Goal: Find specific page/section: Find specific page/section

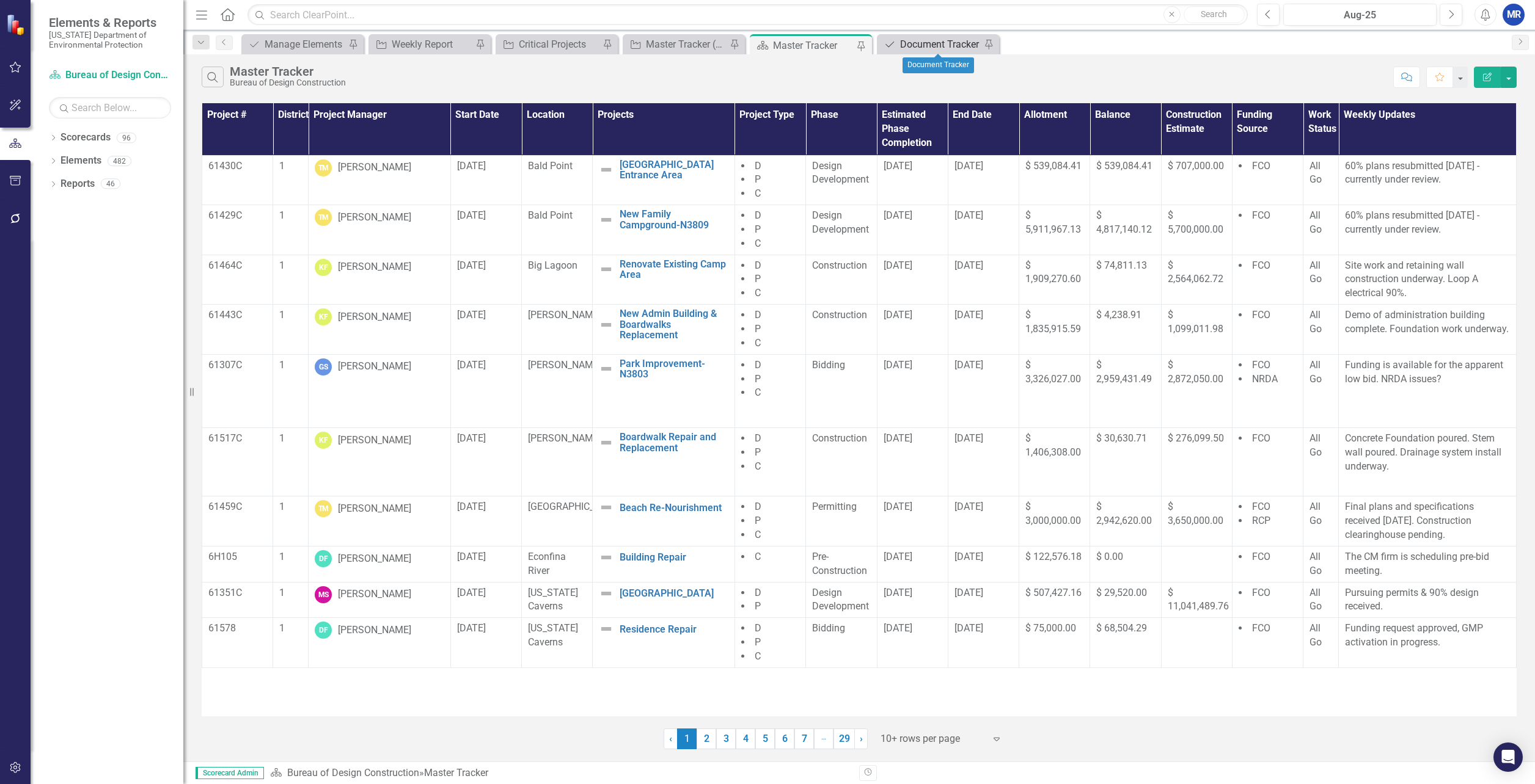
click at [945, 51] on div "Document Tracker" at bounding box center [941, 44] width 81 height 15
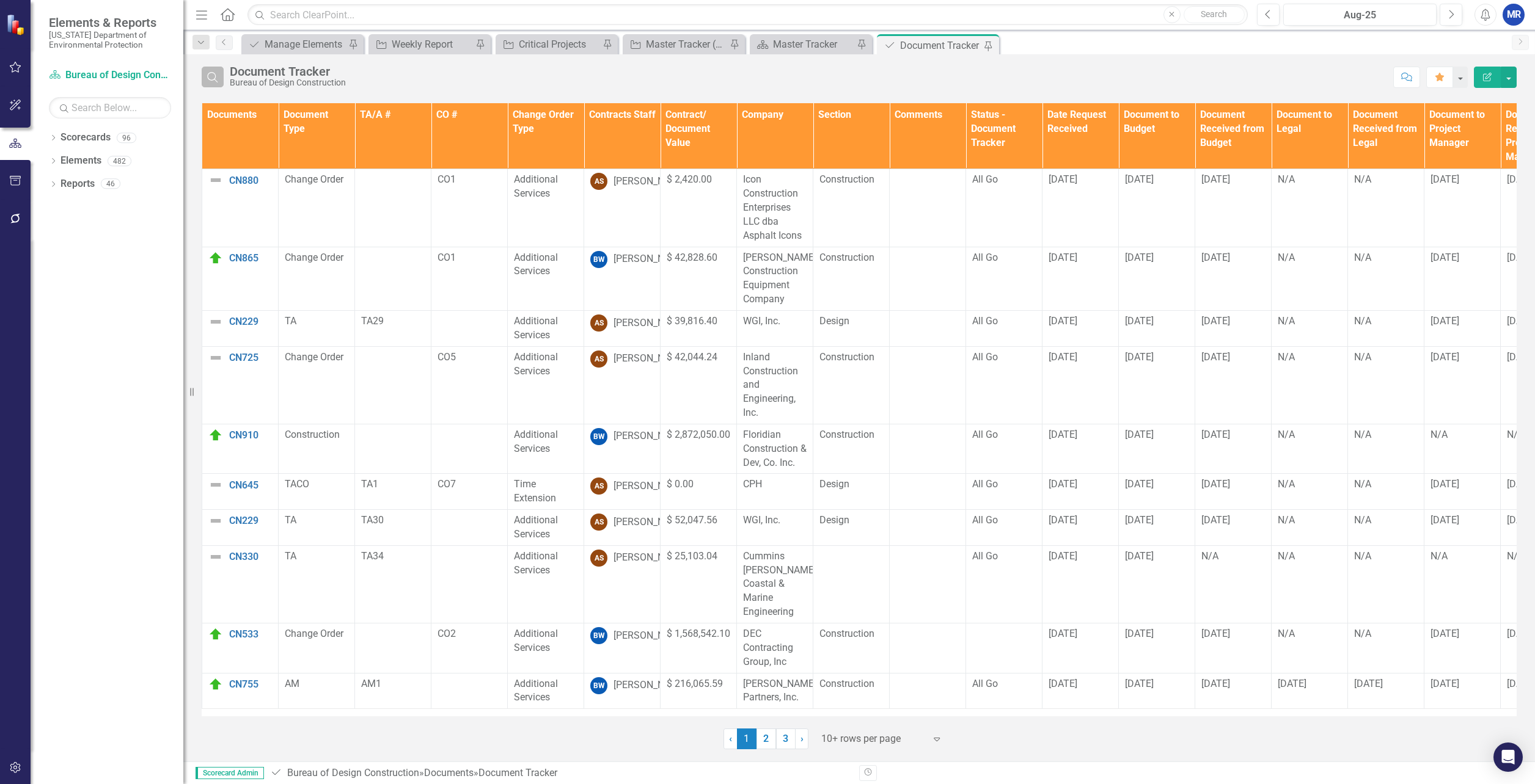
click at [216, 82] on button "Search" at bounding box center [213, 76] width 22 height 21
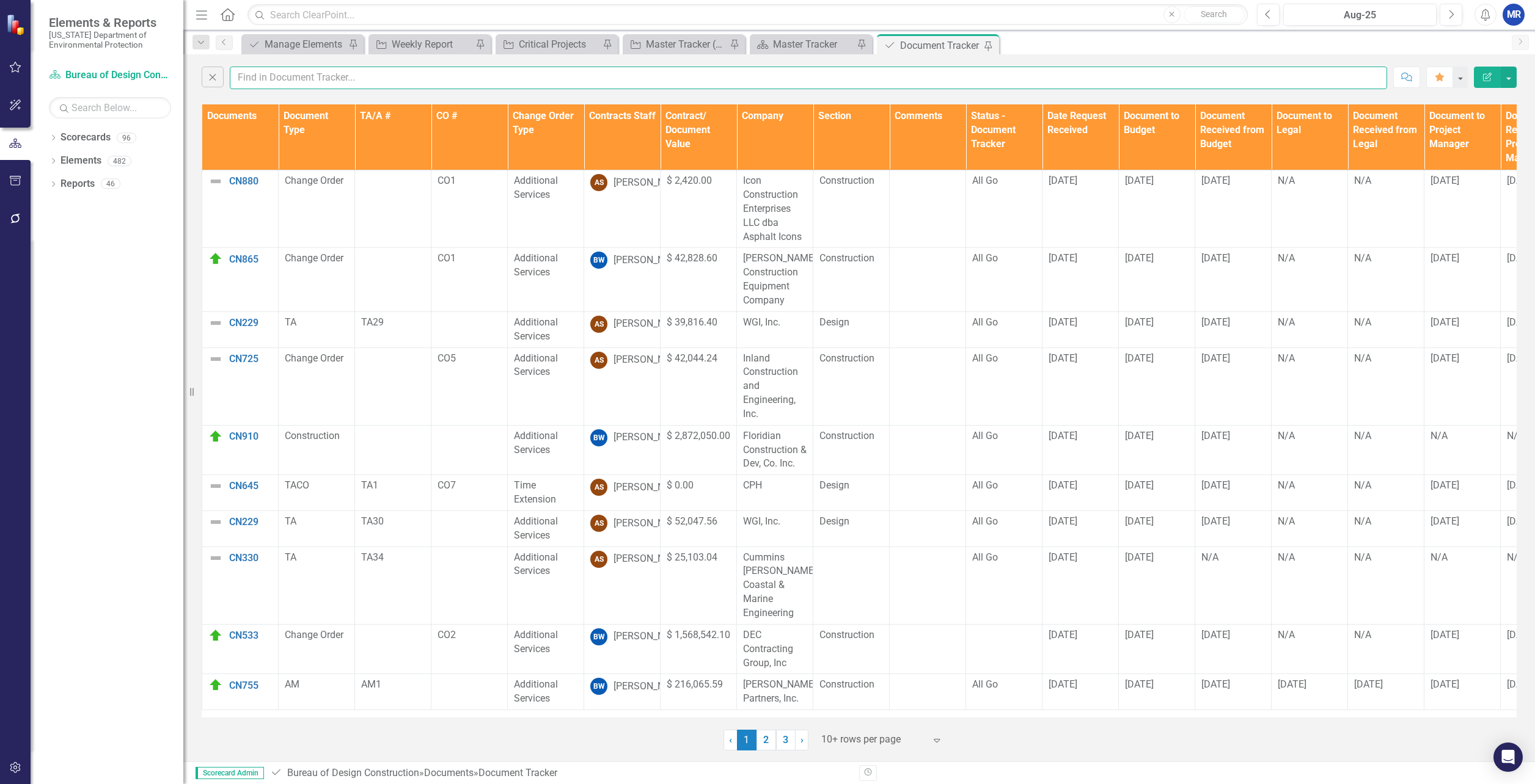
click at [244, 73] on input "text" at bounding box center [808, 78] width 1157 height 23
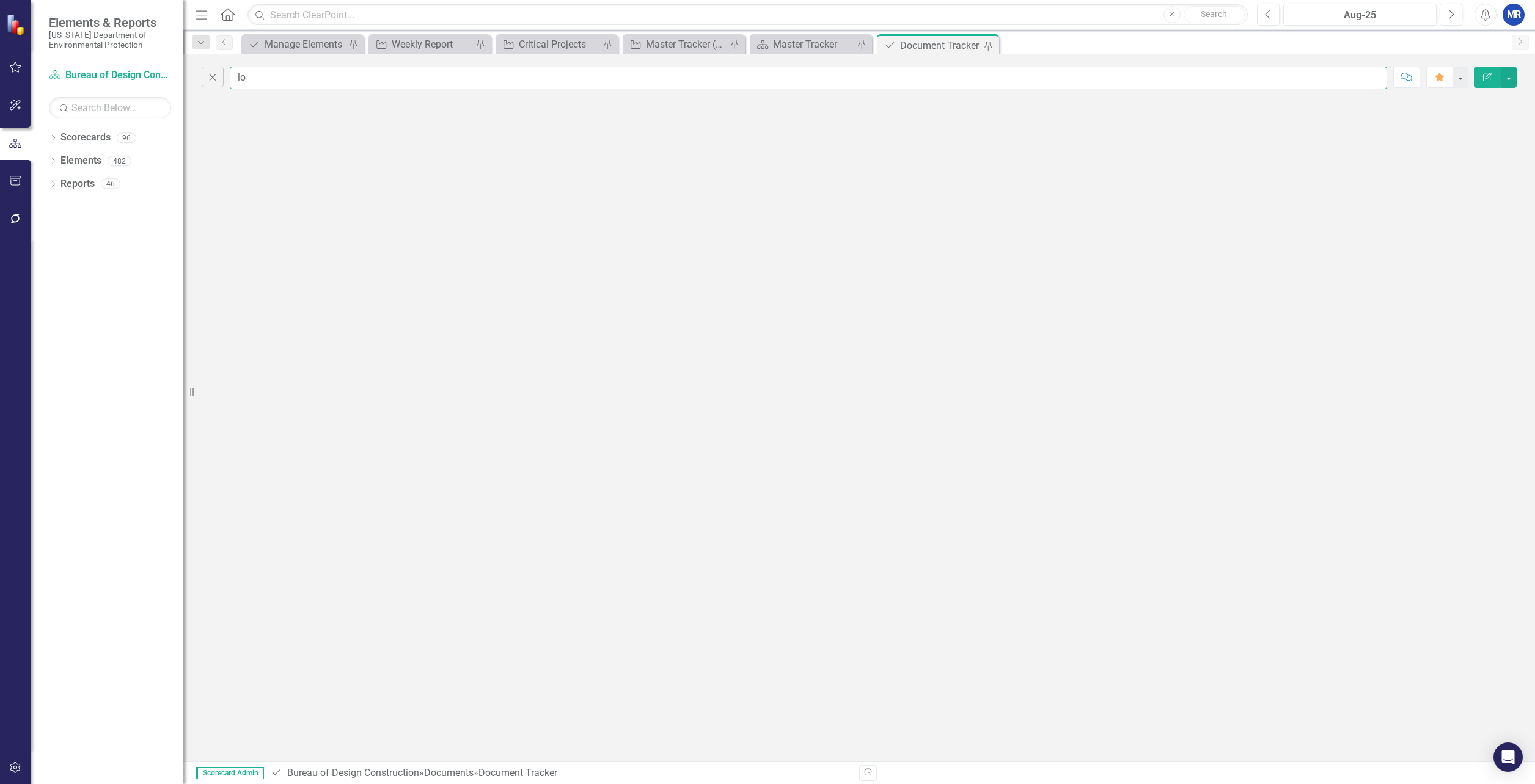
type input "l"
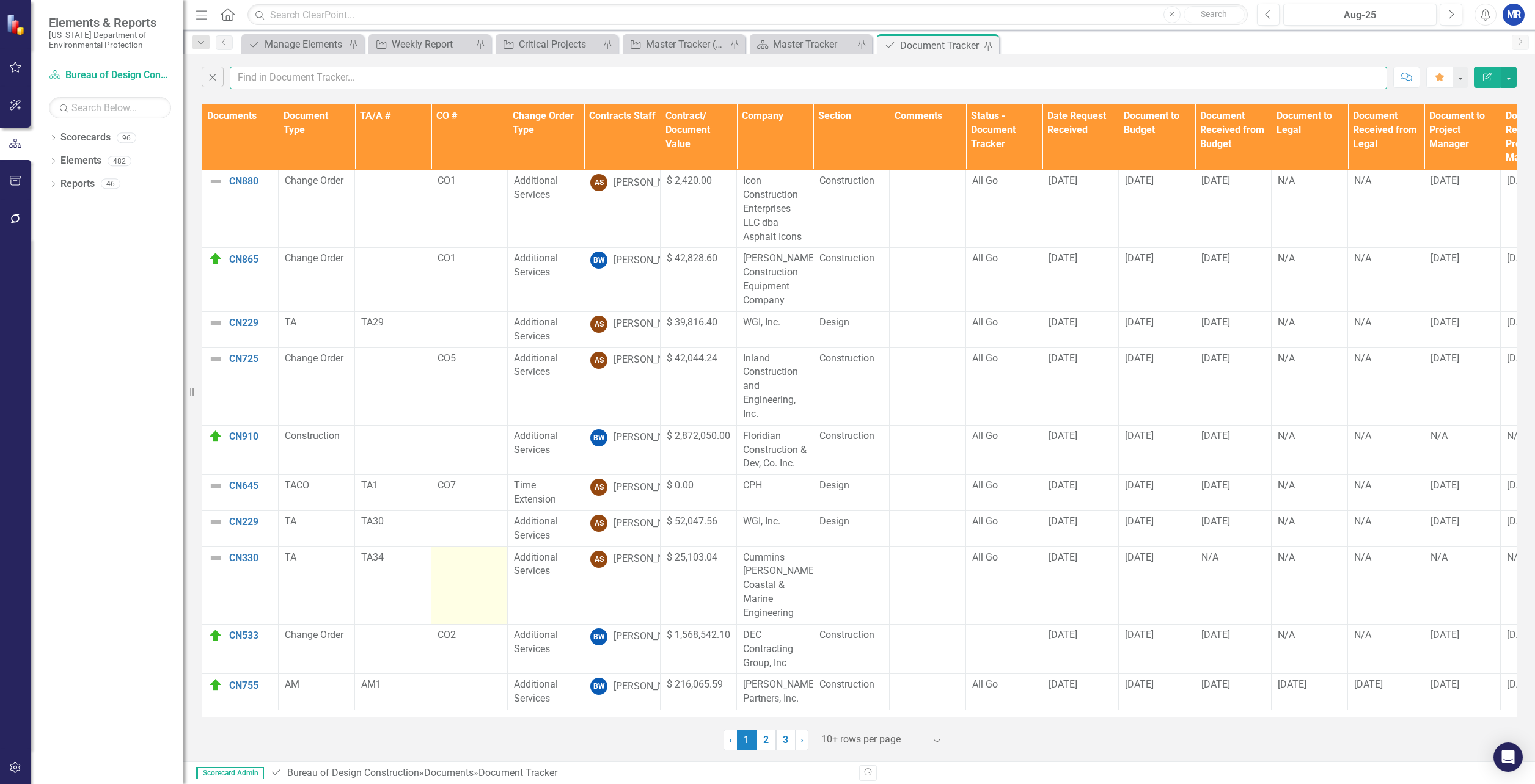
scroll to position [2, 0]
click at [761, 736] on link "2" at bounding box center [766, 740] width 19 height 21
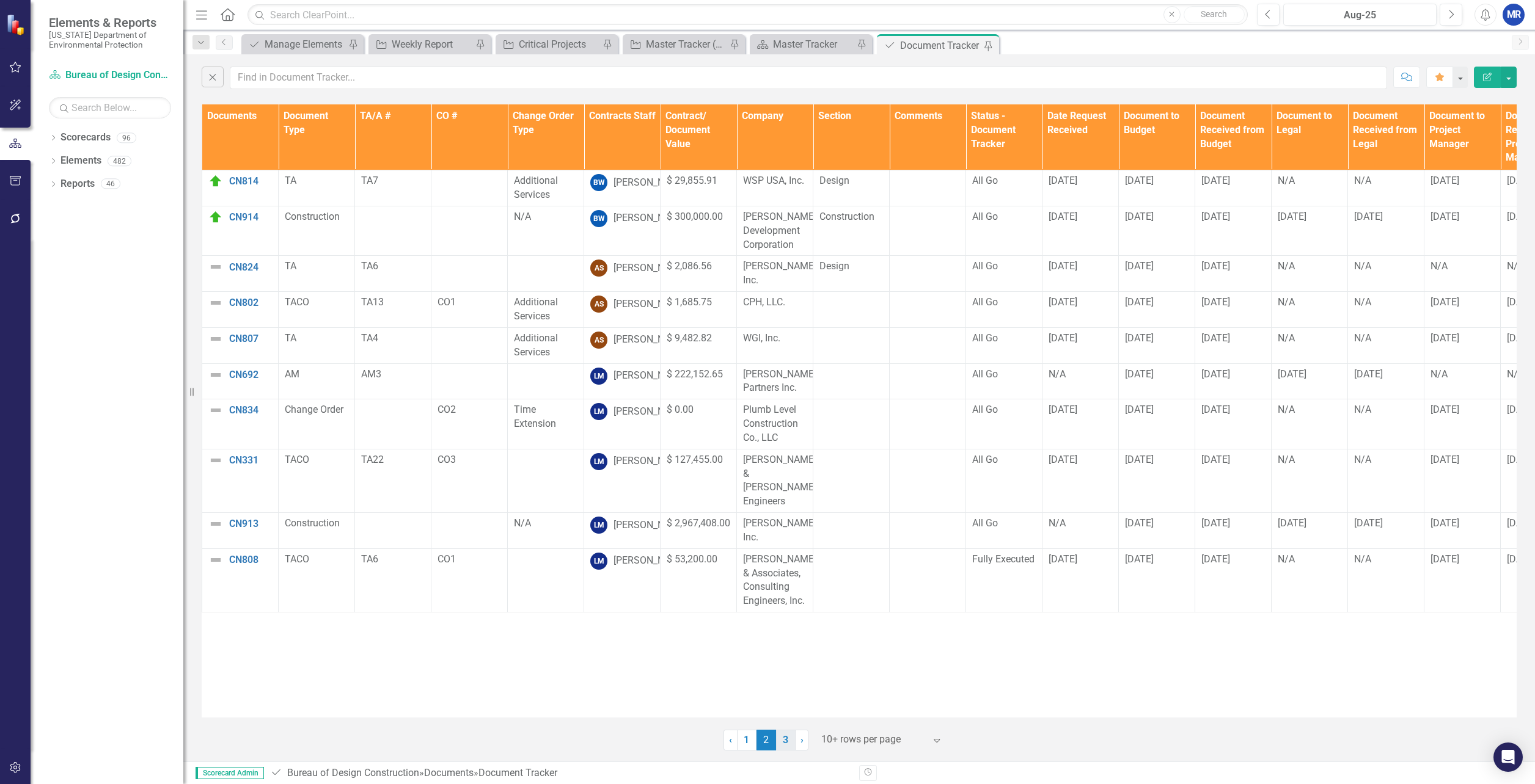
click at [782, 735] on link "3" at bounding box center [786, 740] width 19 height 21
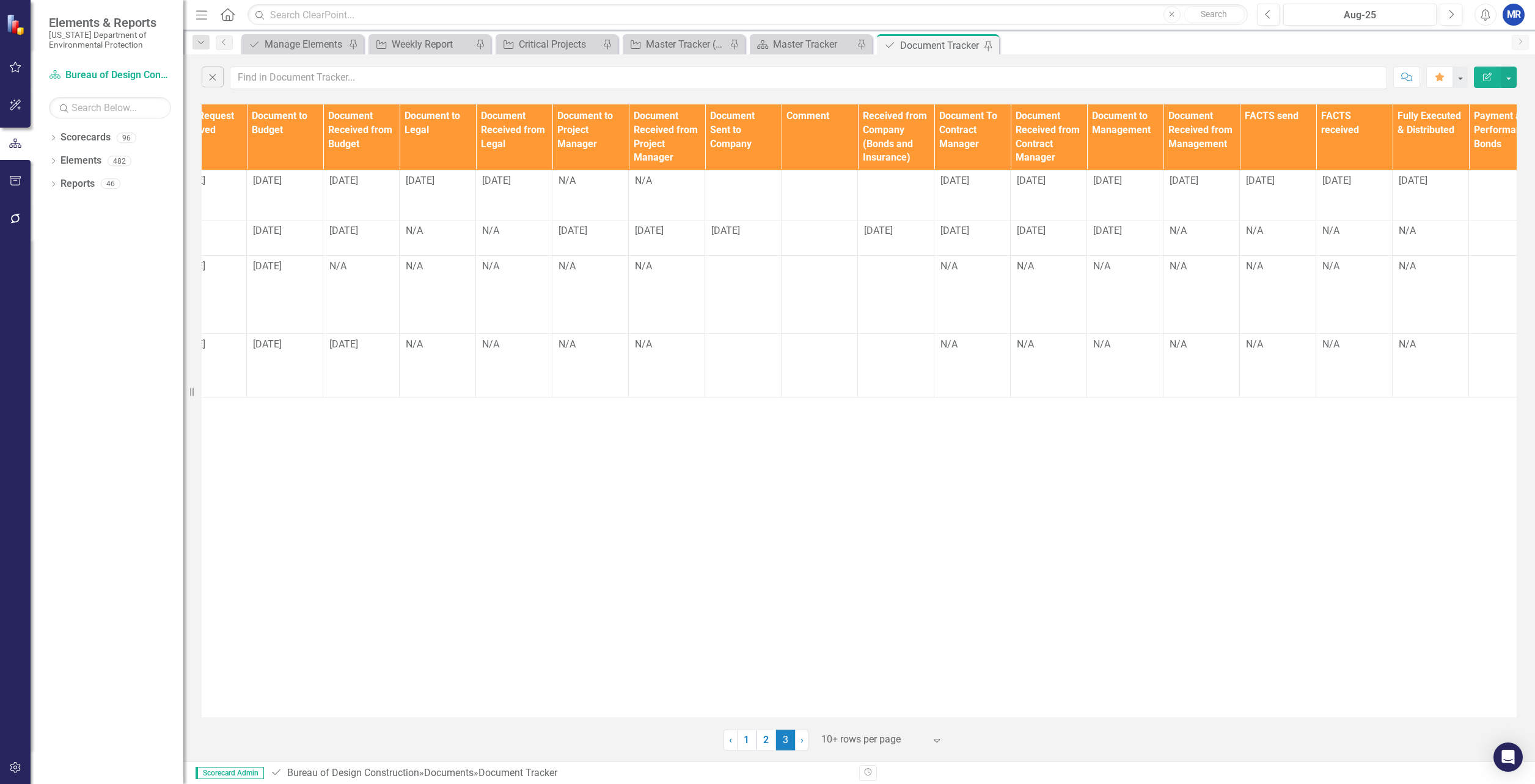
scroll to position [0, 901]
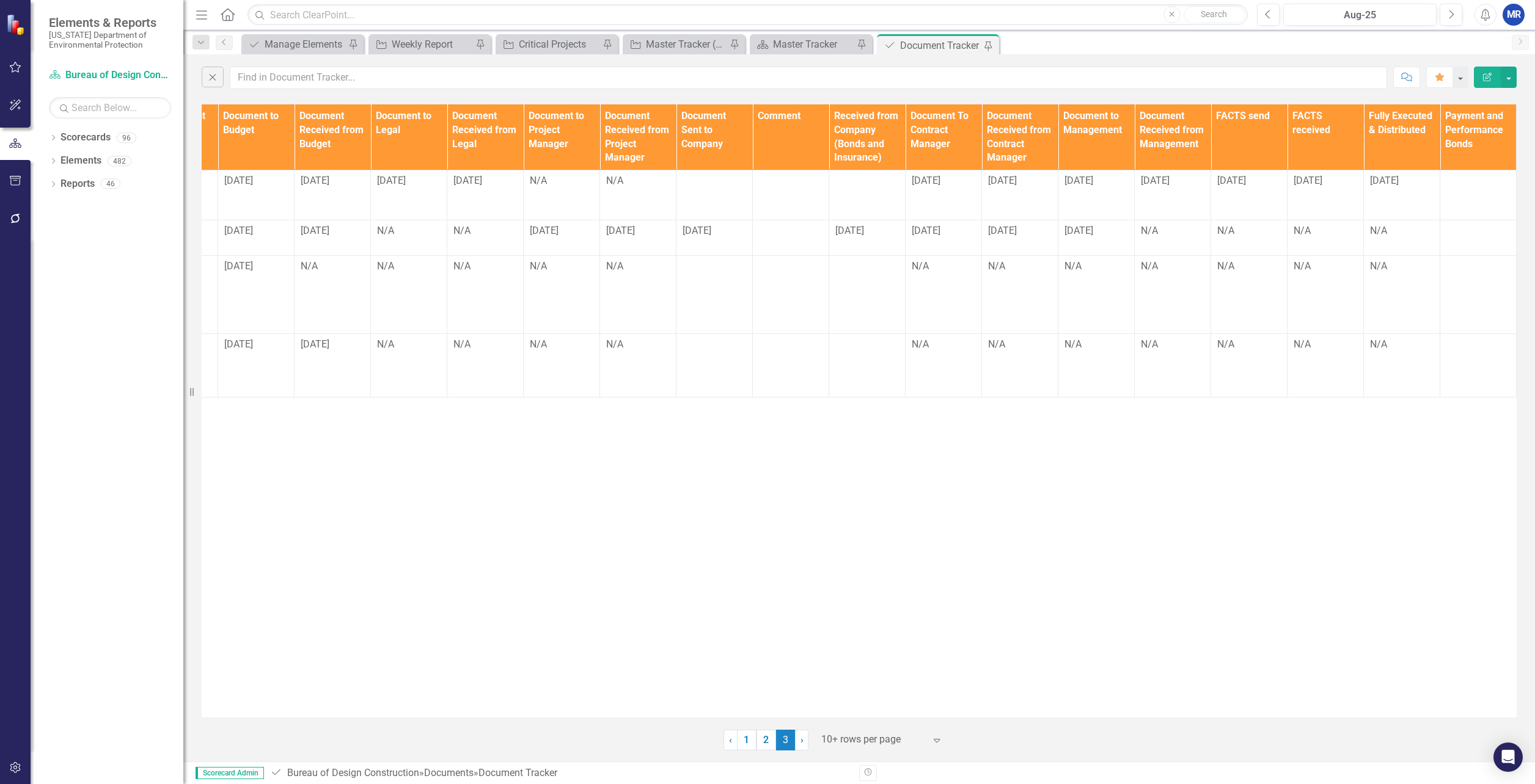
click at [1051, 708] on div "Documents Document Type TA/A # CO # Change Order Type Contracts Staff Contract/…" at bounding box center [859, 411] width 1315 height 613
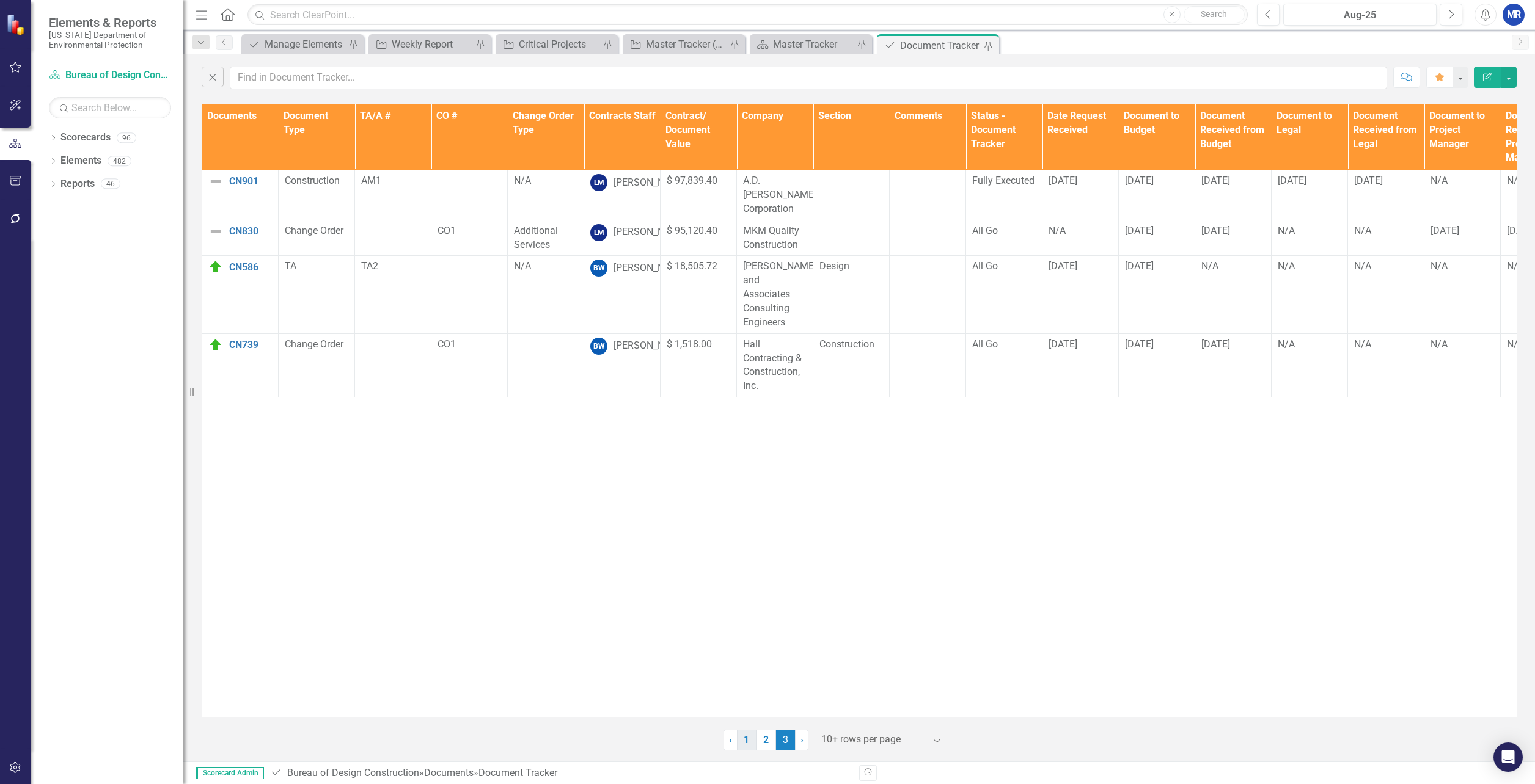
click at [740, 743] on link "1" at bounding box center [746, 740] width 19 height 21
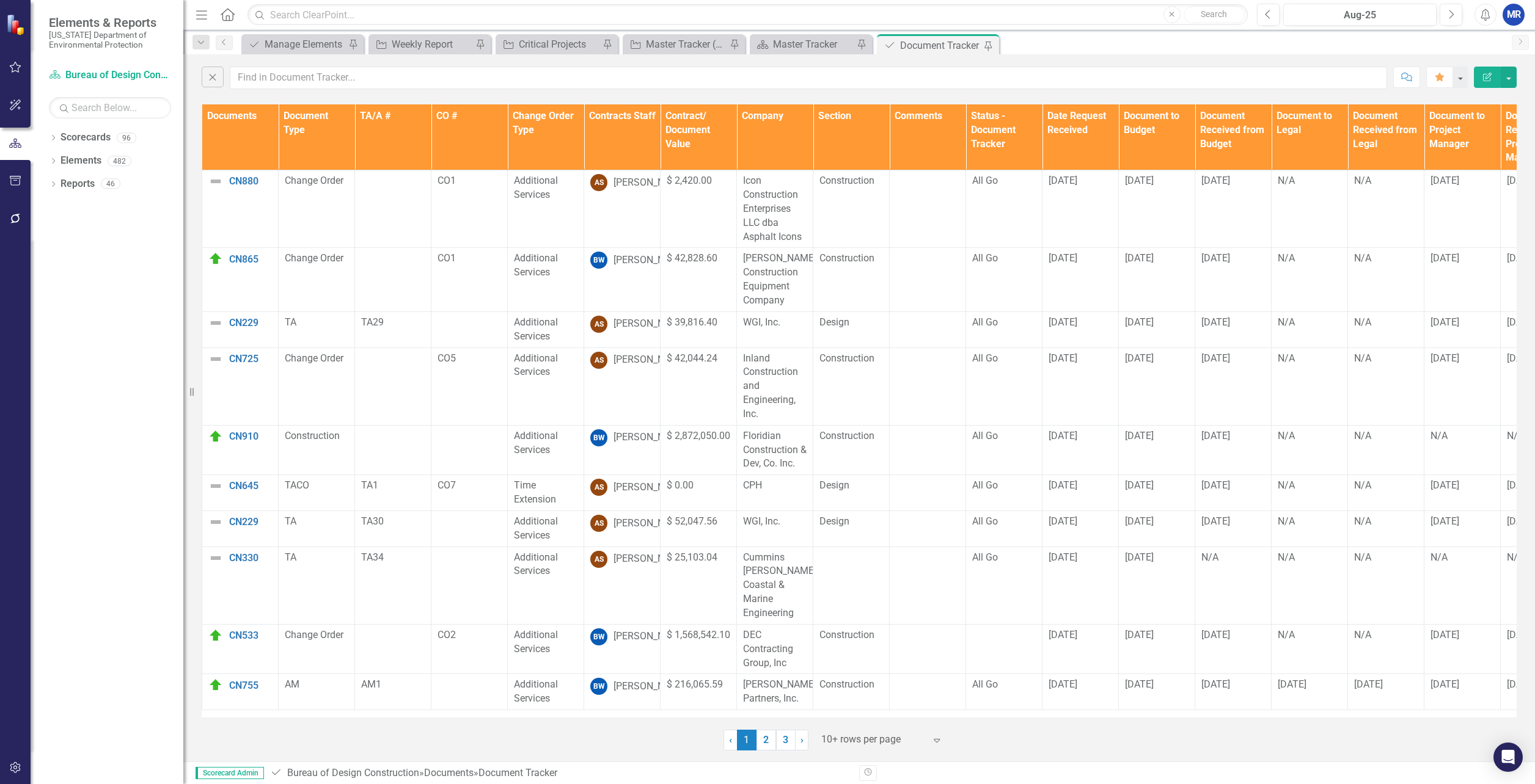
click at [578, 733] on div "‹ Previous 1 (current) 2 3 › Next 10+ rows per page Expand" at bounding box center [859, 736] width 1315 height 30
click at [298, 74] on input "text" at bounding box center [808, 78] width 1157 height 23
click at [730, 94] on div "Close Comment Favorite Edit Report" at bounding box center [859, 74] width 1352 height 41
click at [275, 78] on input "text" at bounding box center [808, 78] width 1157 height 23
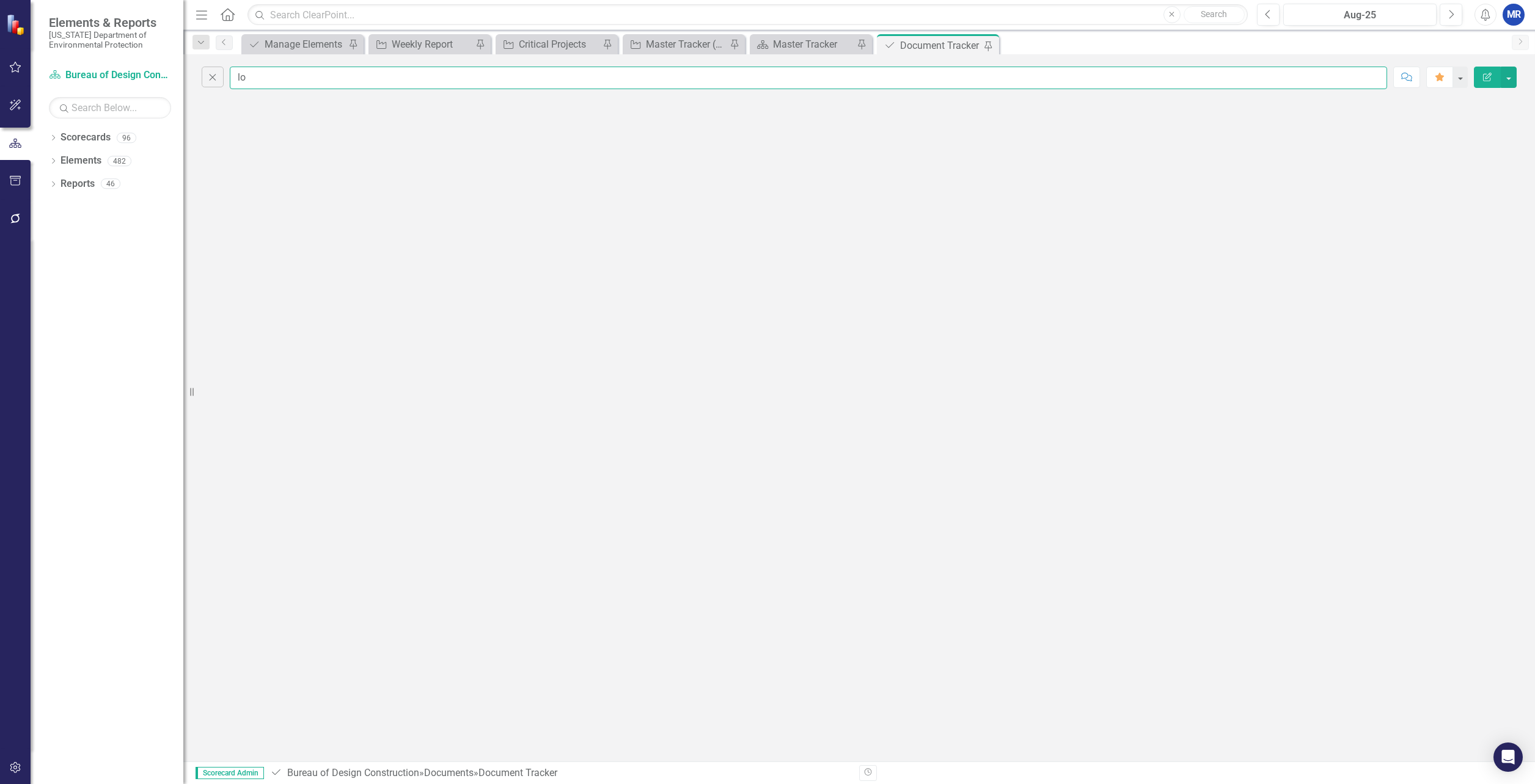
type input "l"
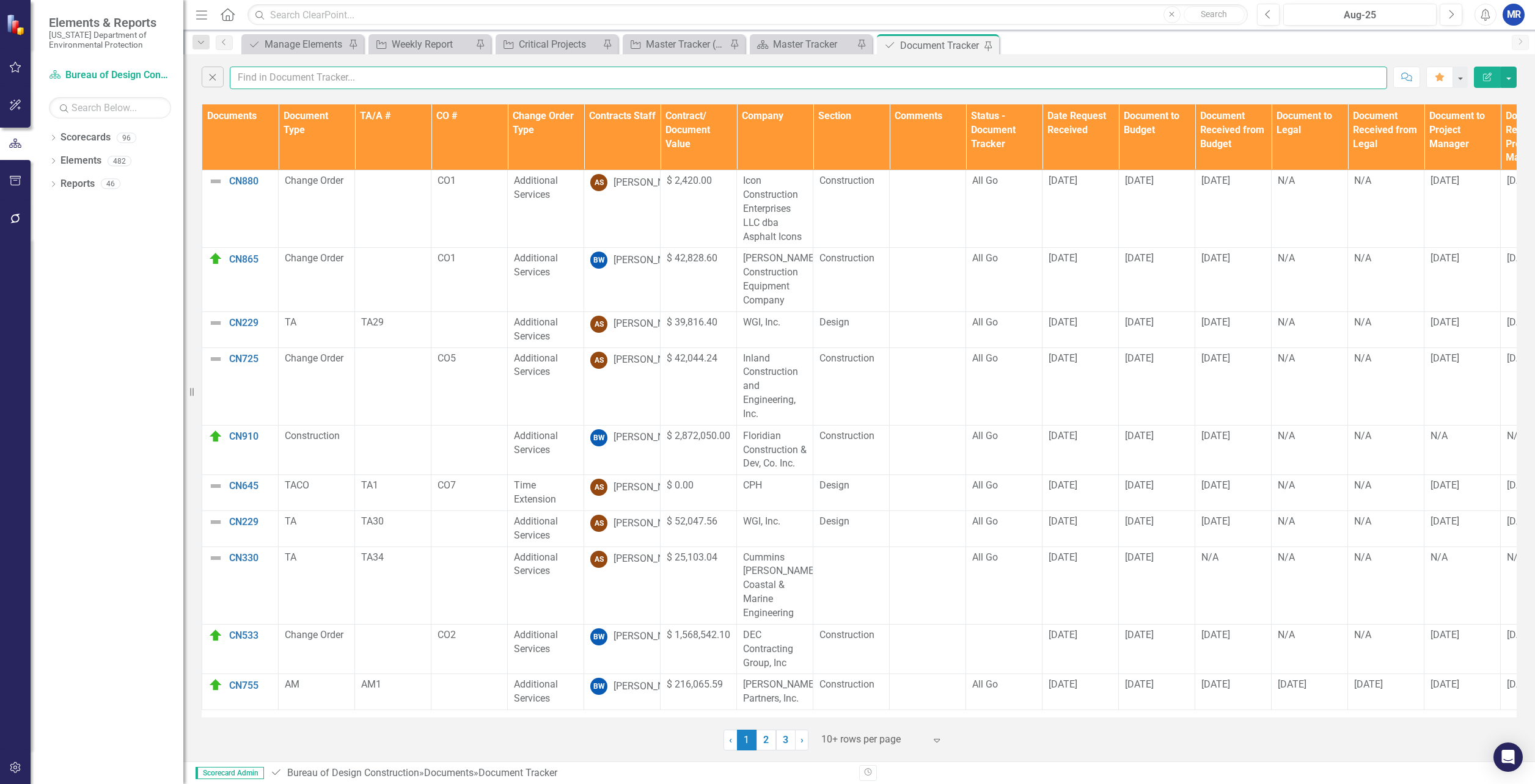
click at [622, 86] on input "text" at bounding box center [808, 78] width 1157 height 23
type input "[PERSON_NAME]"
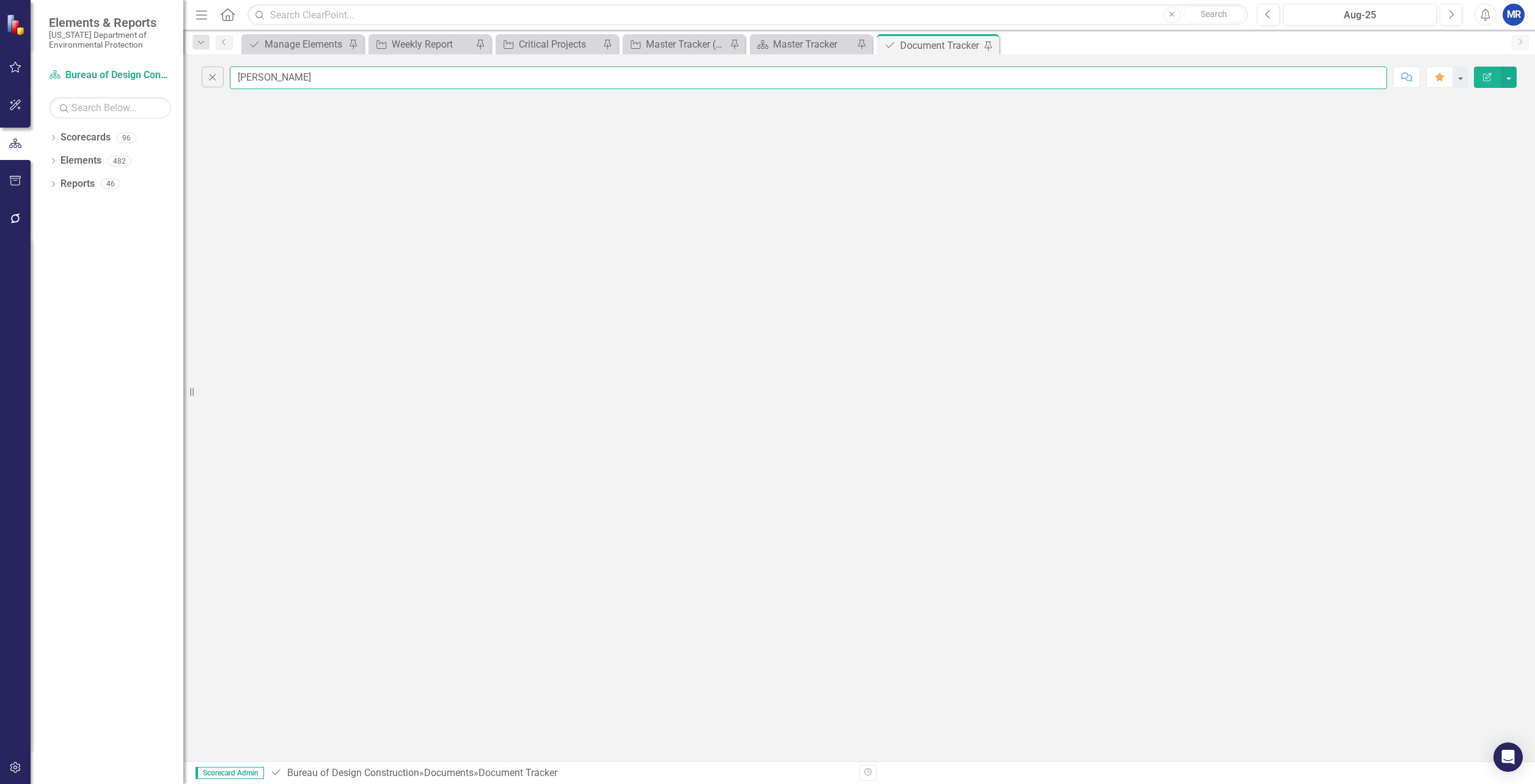
drag, startPoint x: 270, startPoint y: 78, endPoint x: 236, endPoint y: 80, distance: 34.1
click at [236, 80] on input "[PERSON_NAME]" at bounding box center [808, 78] width 1157 height 23
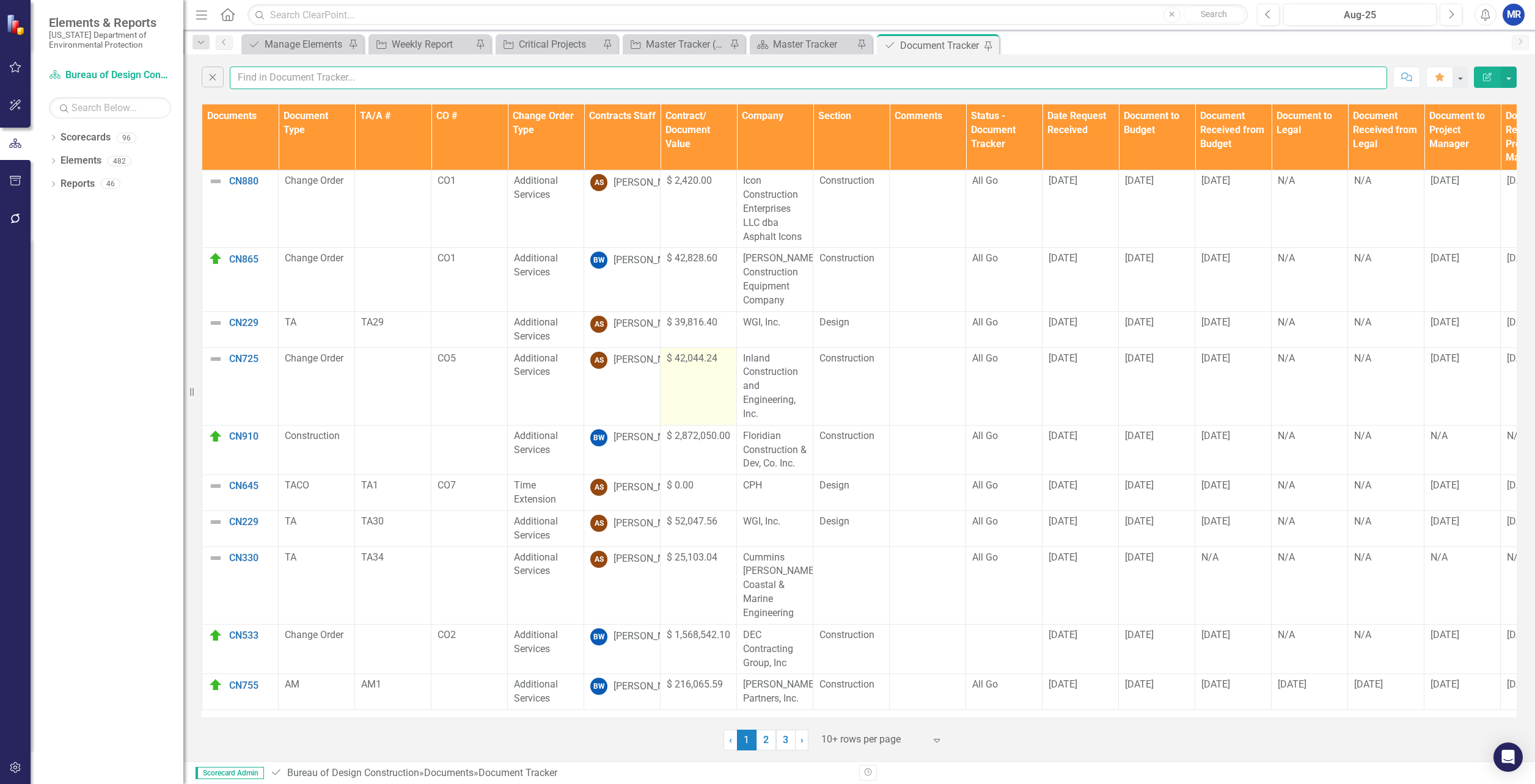
scroll to position [2, 0]
click at [769, 750] on link "2" at bounding box center [766, 740] width 19 height 21
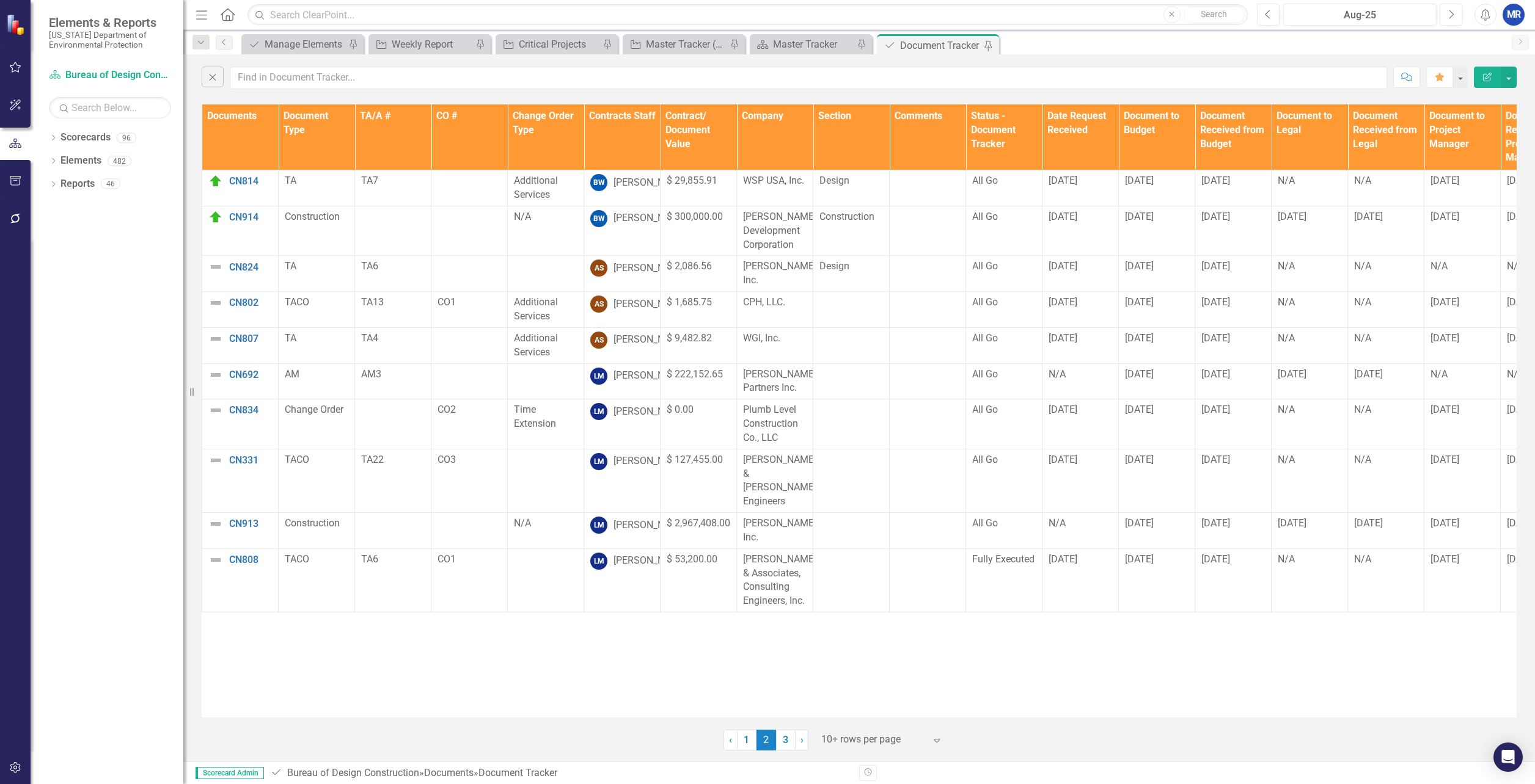
scroll to position [0, 0]
click at [784, 746] on link "3" at bounding box center [786, 740] width 19 height 21
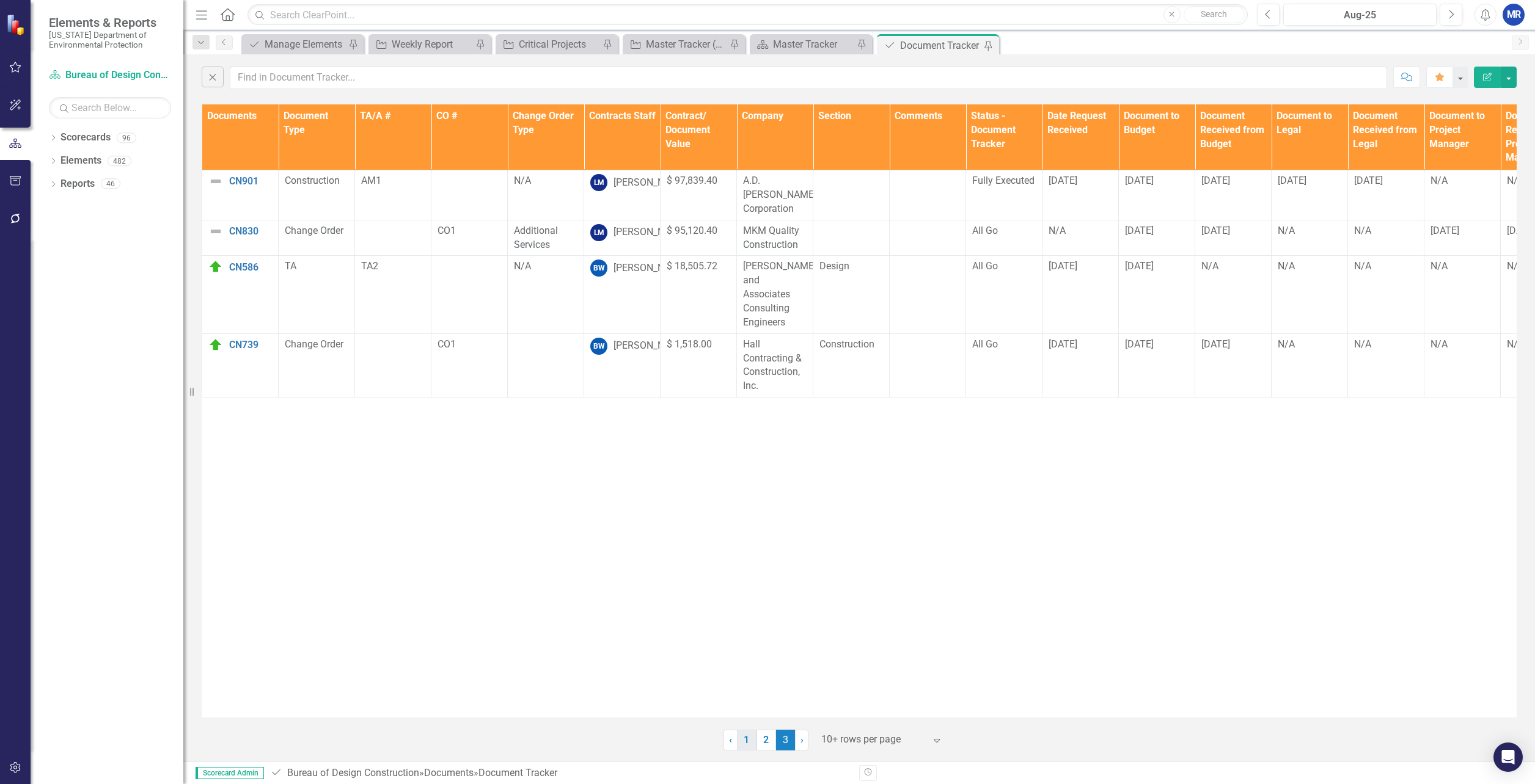
click at [744, 750] on link "1" at bounding box center [746, 740] width 19 height 21
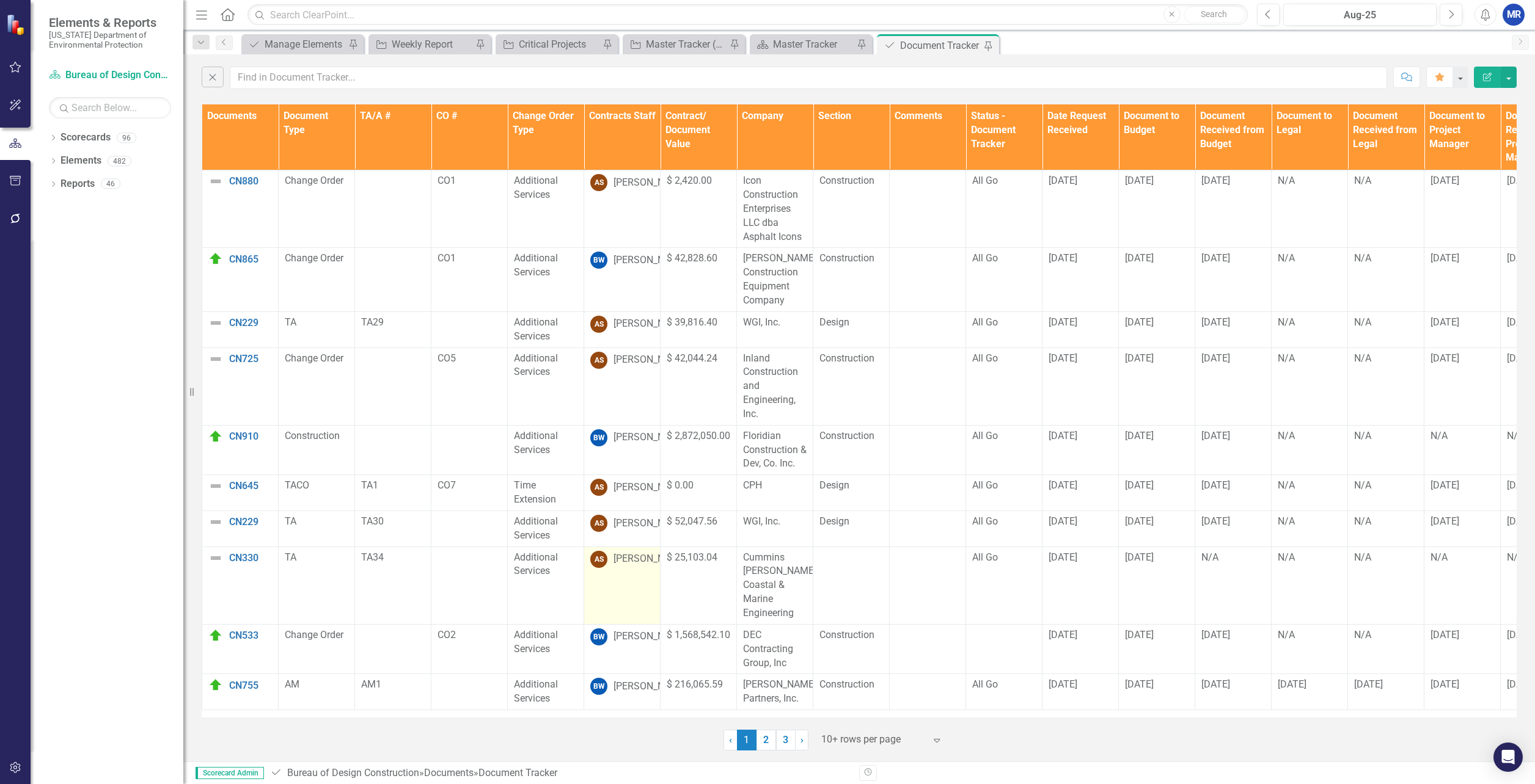
scroll to position [2, 0]
click at [53, 181] on div "Dropdown" at bounding box center [53, 185] width 9 height 10
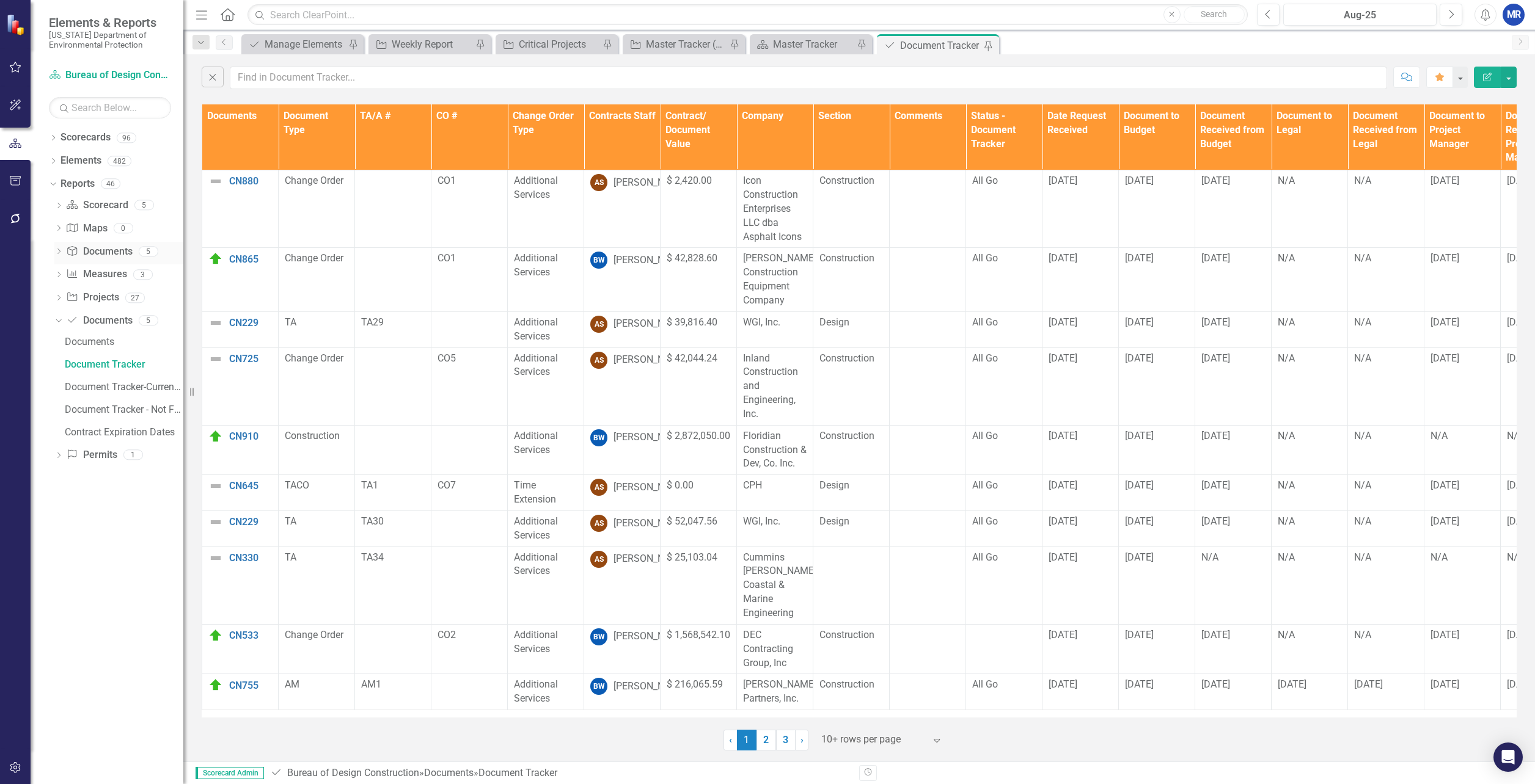
click at [62, 252] on icon "Dropdown" at bounding box center [58, 253] width 9 height 7
click at [62, 274] on link "Document Tracker" at bounding box center [122, 272] width 121 height 19
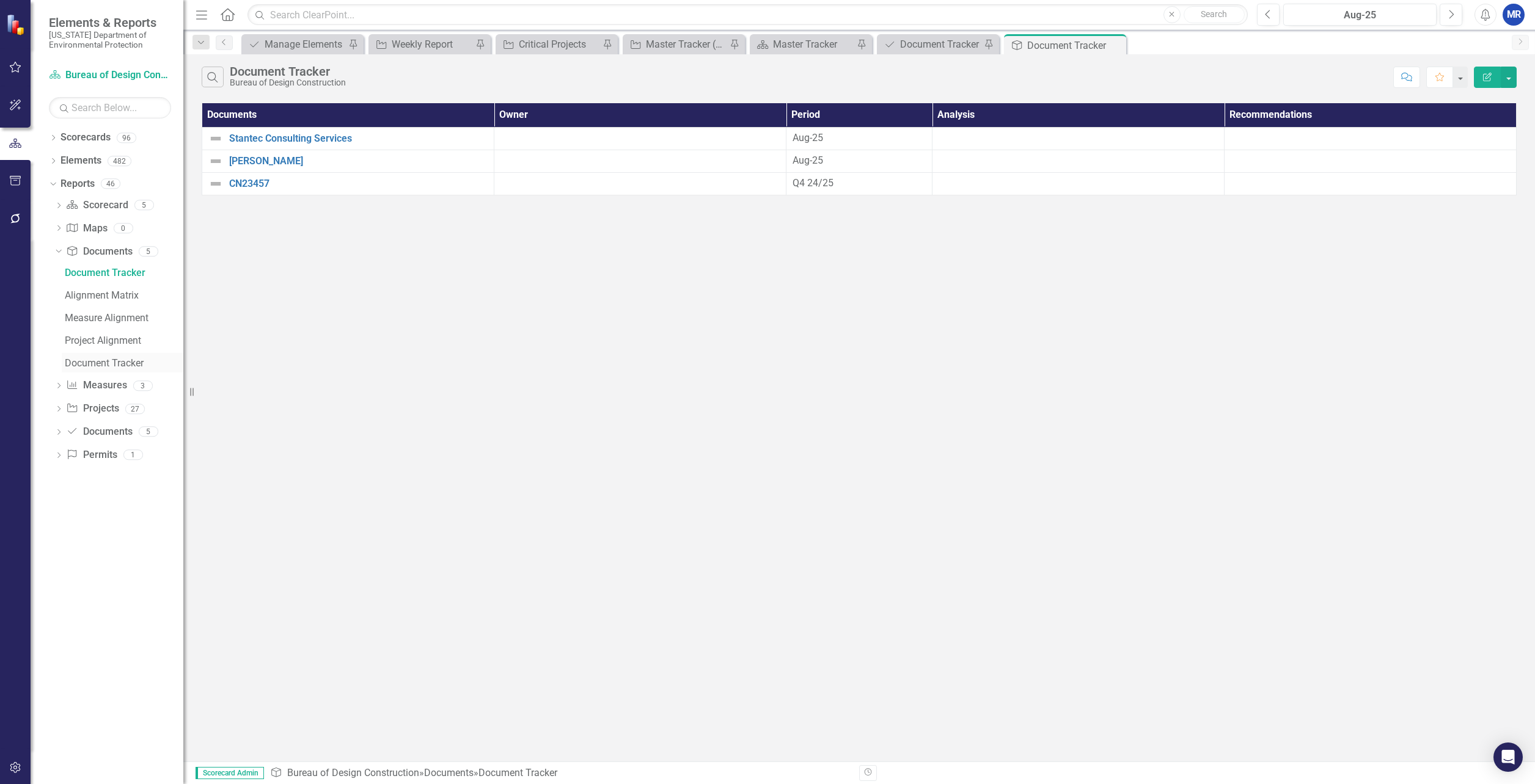
click at [100, 358] on div "Document Tracker" at bounding box center [124, 363] width 119 height 11
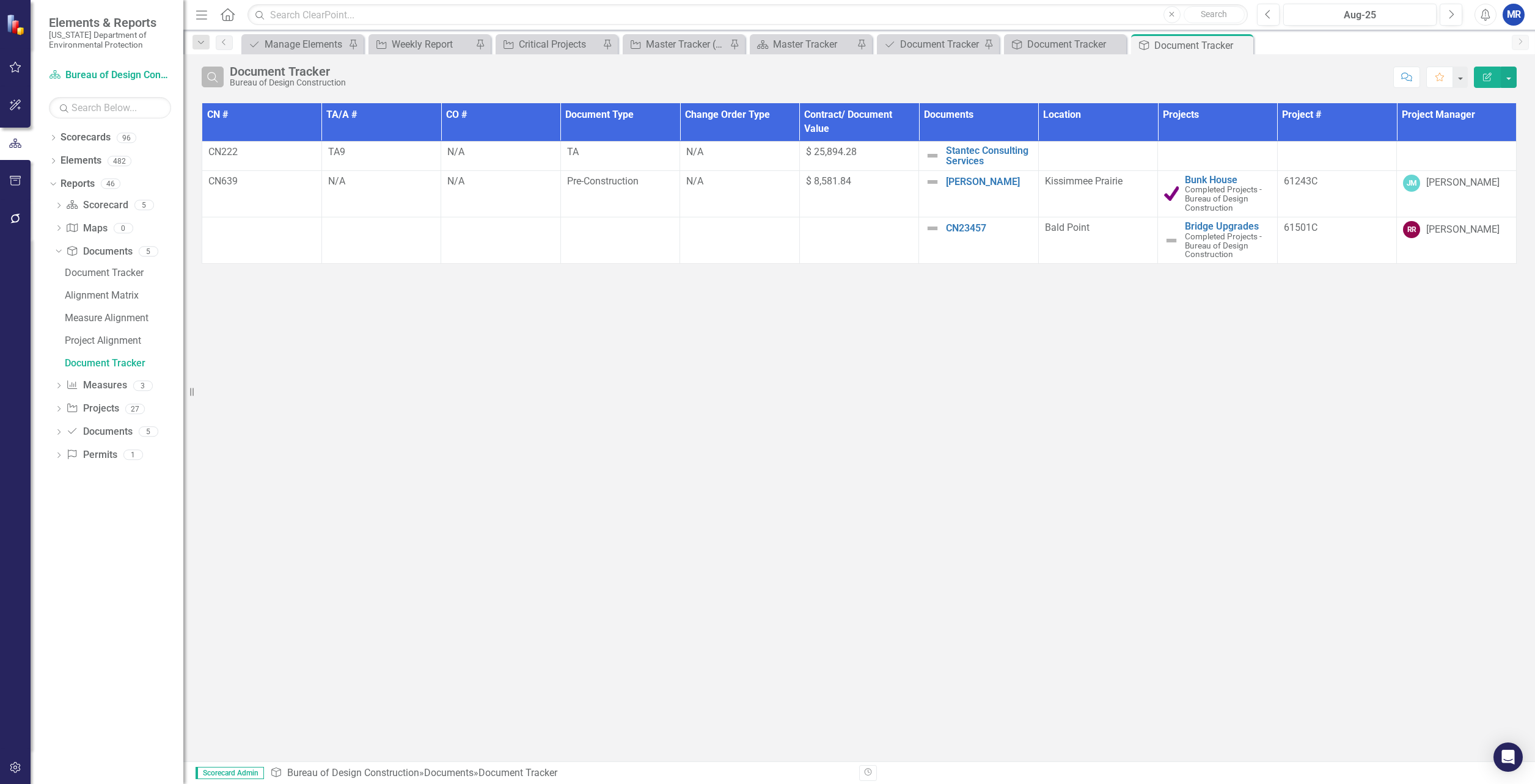
click at [220, 78] on button "Search" at bounding box center [213, 76] width 22 height 21
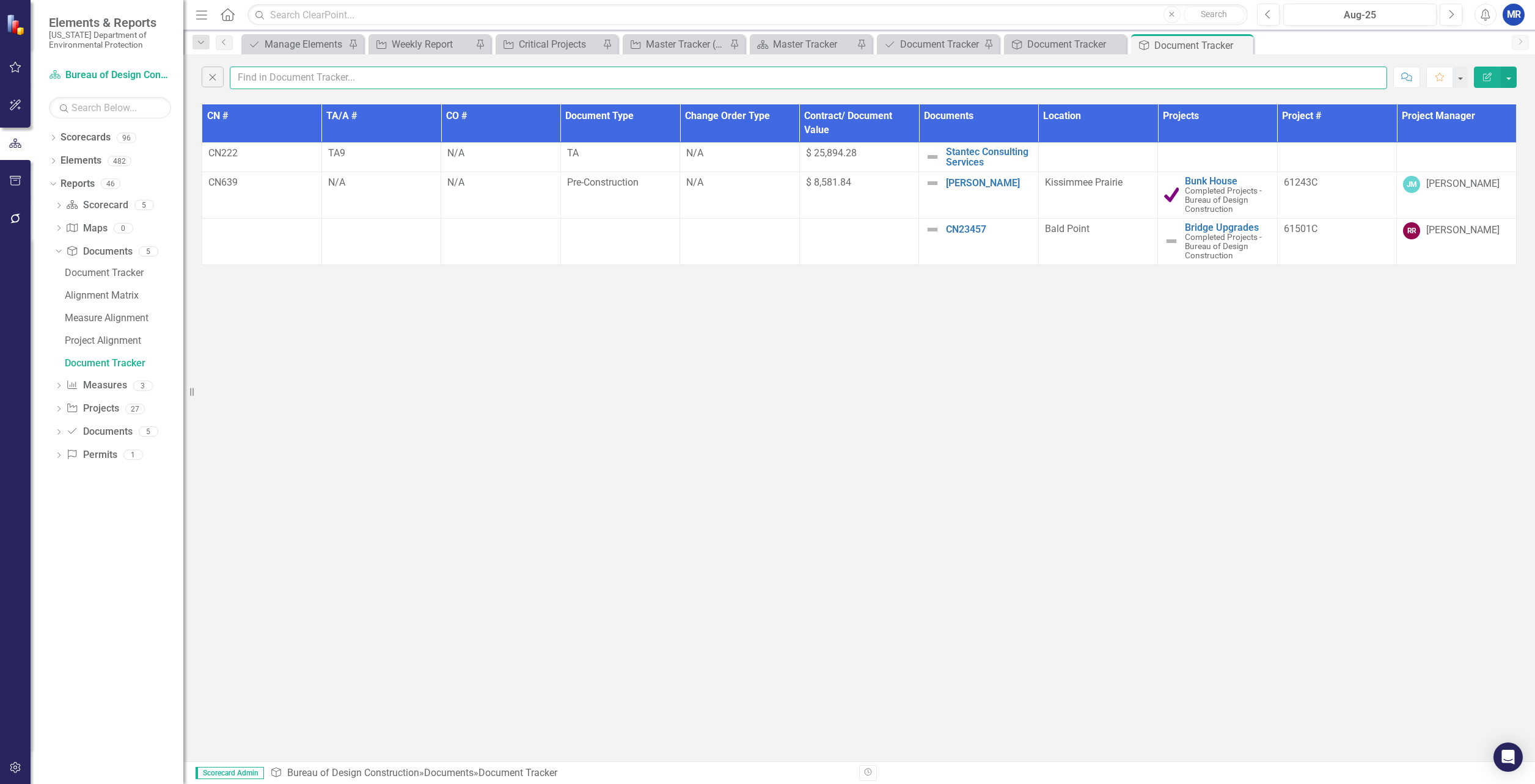
click at [297, 80] on input "text" at bounding box center [808, 78] width 1157 height 23
type input "o"
click at [58, 250] on icon "Dropdown" at bounding box center [57, 251] width 7 height 9
click at [60, 321] on icon "Dropdown" at bounding box center [58, 322] width 9 height 7
click at [76, 361] on div "Document Tracker" at bounding box center [124, 365] width 119 height 11
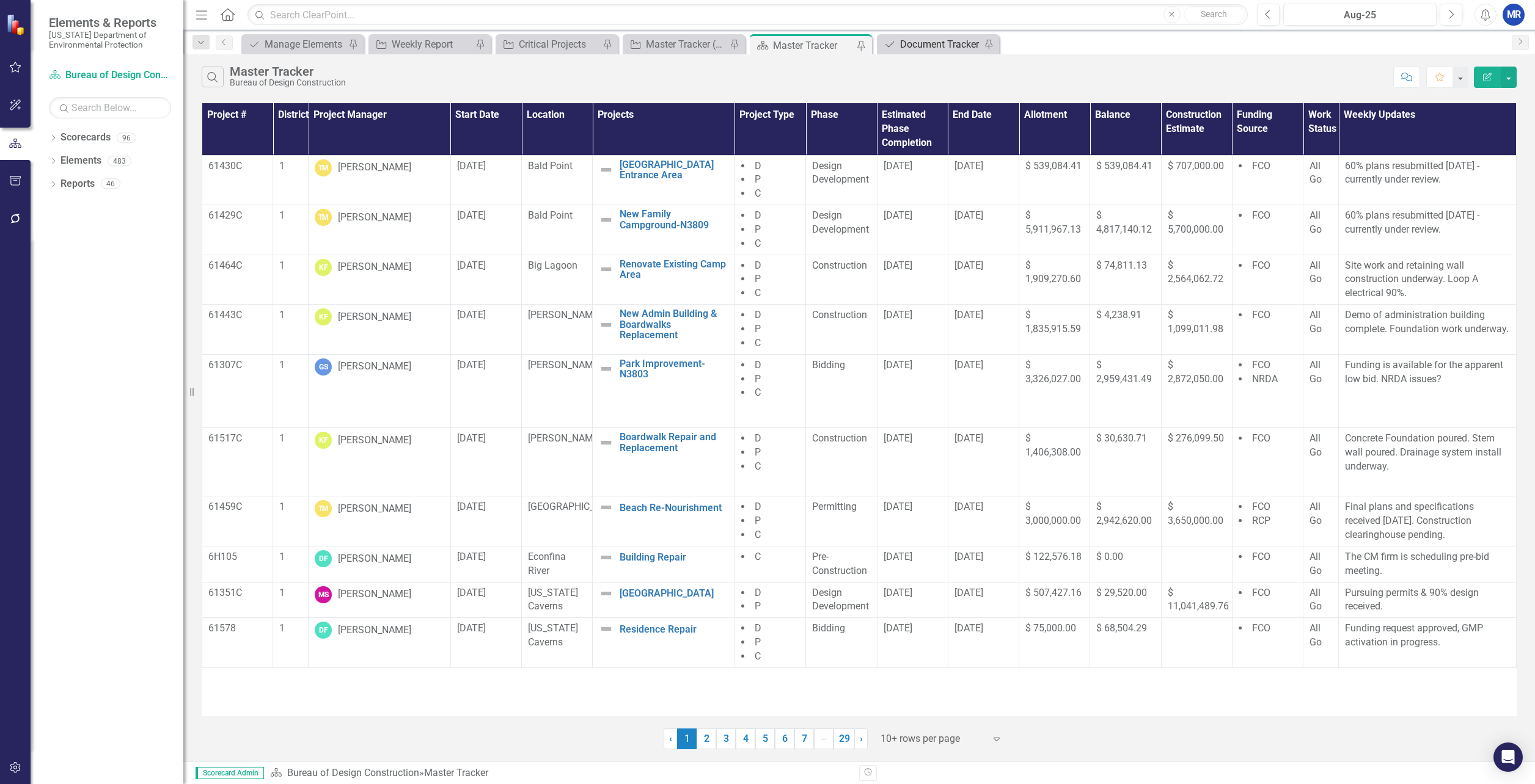
click at [909, 39] on div "Document Tracker" at bounding box center [941, 44] width 81 height 15
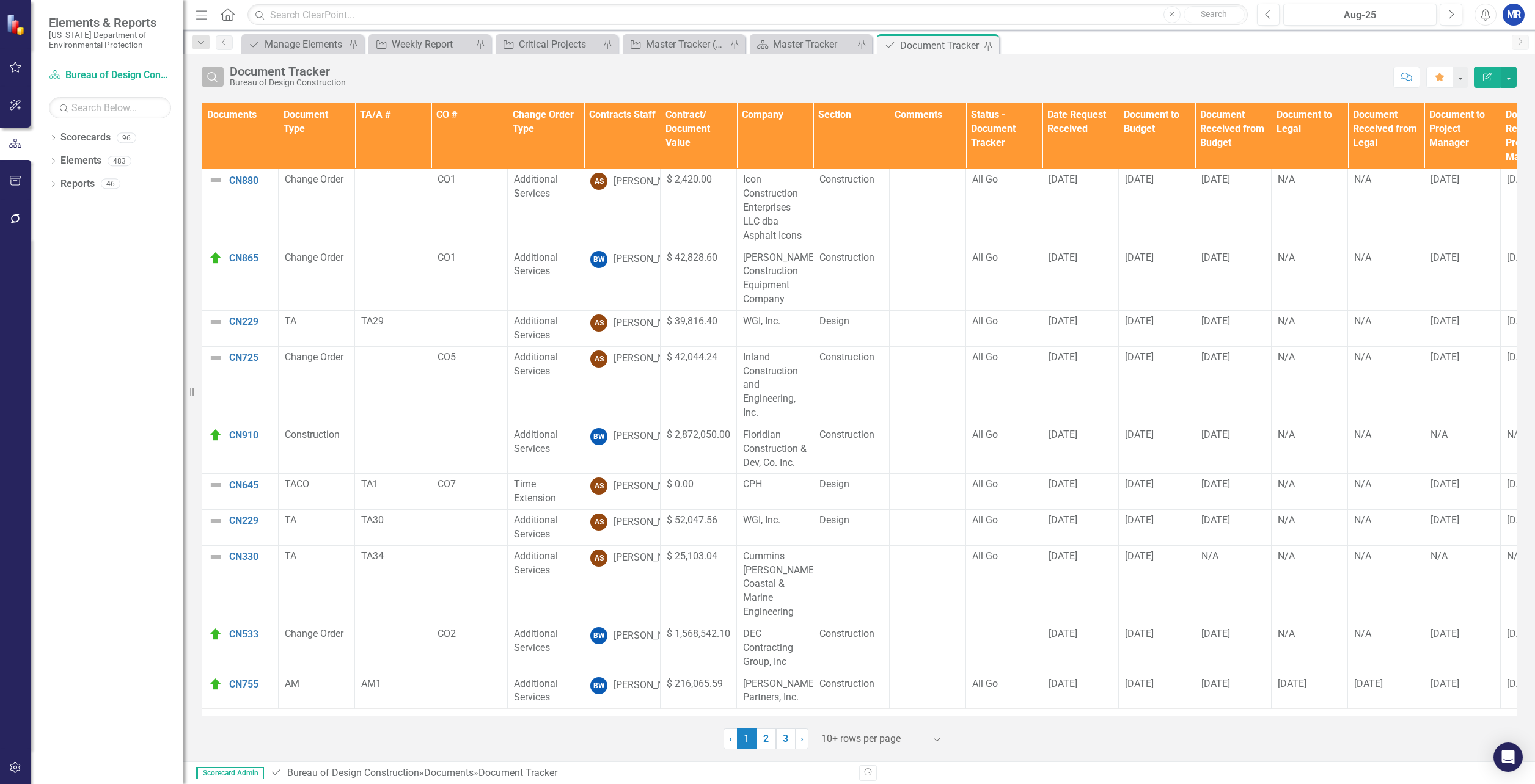
click at [214, 78] on icon "Search" at bounding box center [213, 77] width 13 height 11
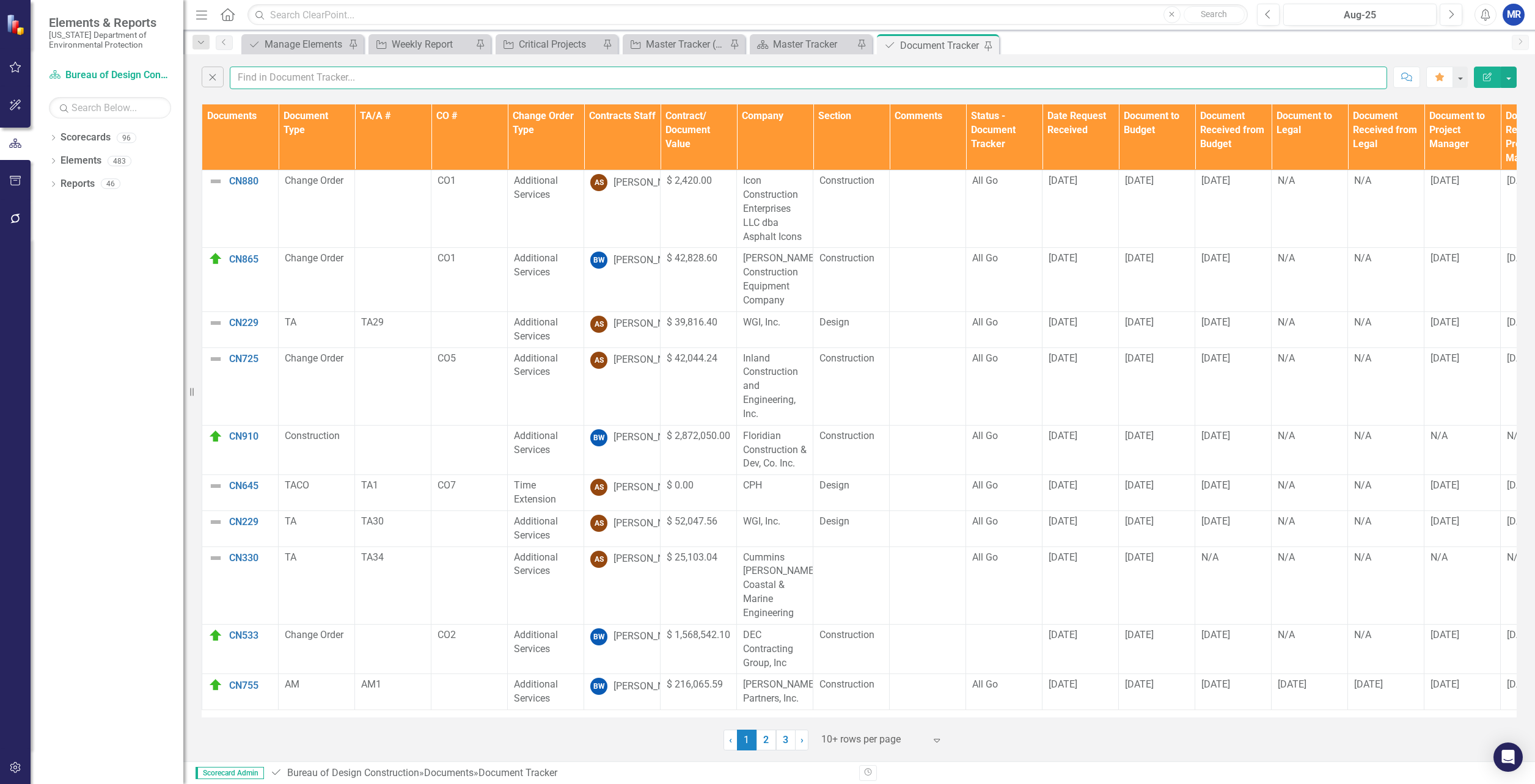
click at [274, 80] on input "text" at bounding box center [808, 78] width 1157 height 23
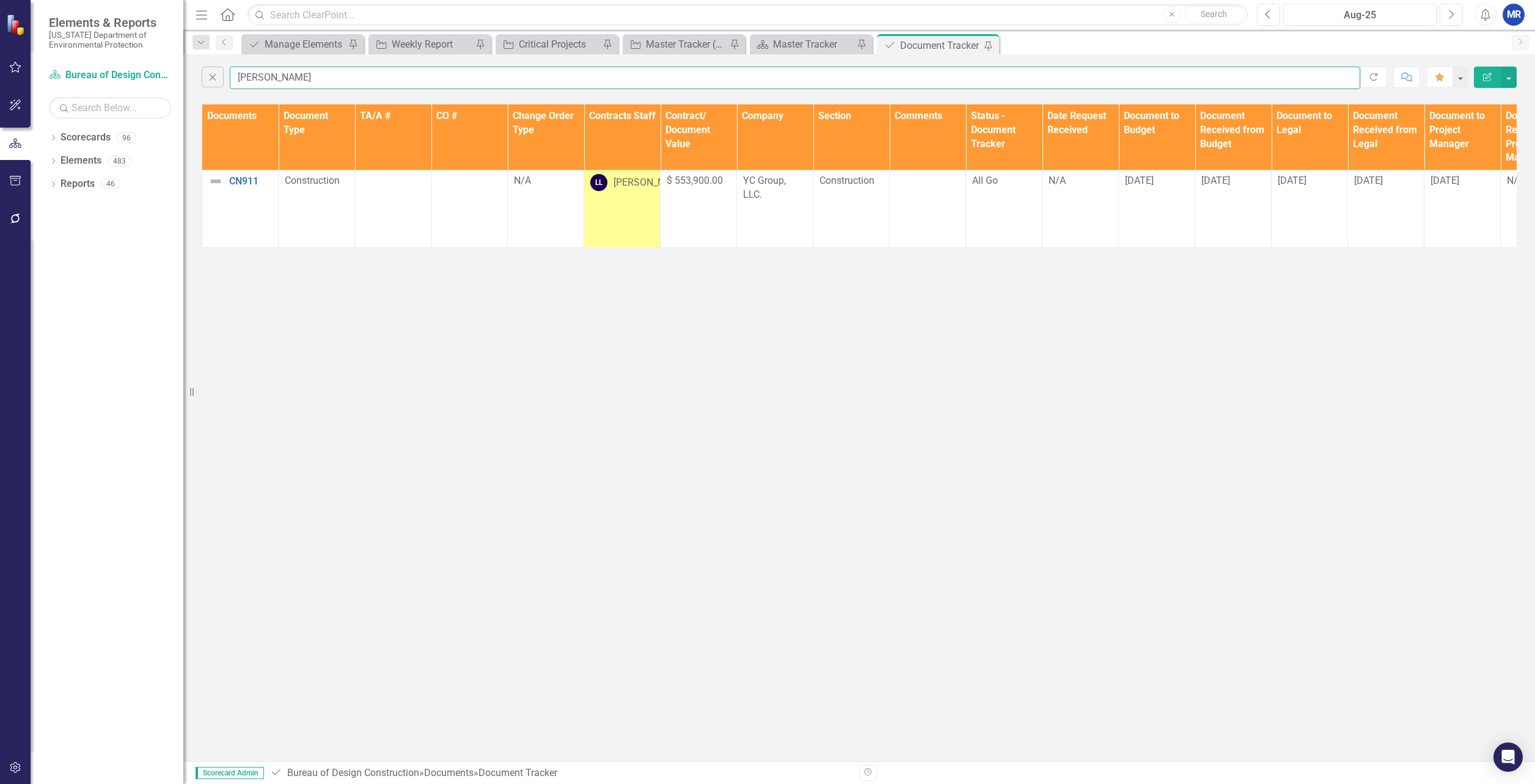
type input "[PERSON_NAME]"
